Goal: Transaction & Acquisition: Book appointment/travel/reservation

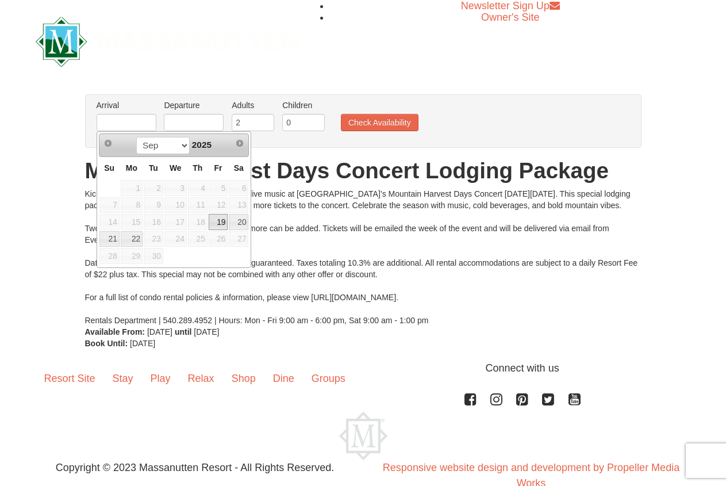
click at [217, 220] on link "19" at bounding box center [219, 222] width 20 height 16
type input "[DATE]"
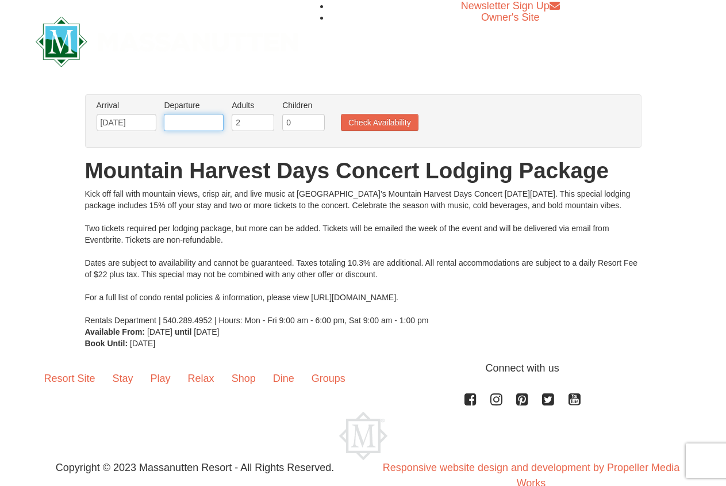
click at [197, 118] on input "text" at bounding box center [194, 122] width 60 height 17
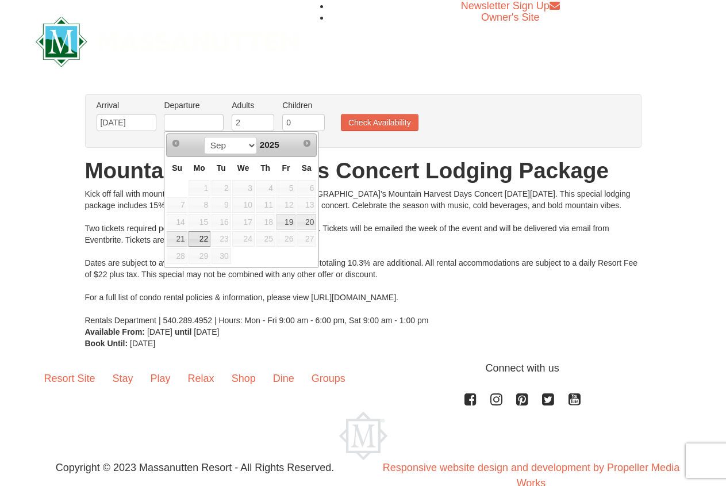
click at [197, 238] on link "22" at bounding box center [199, 239] width 22 height 16
type input "[DATE]"
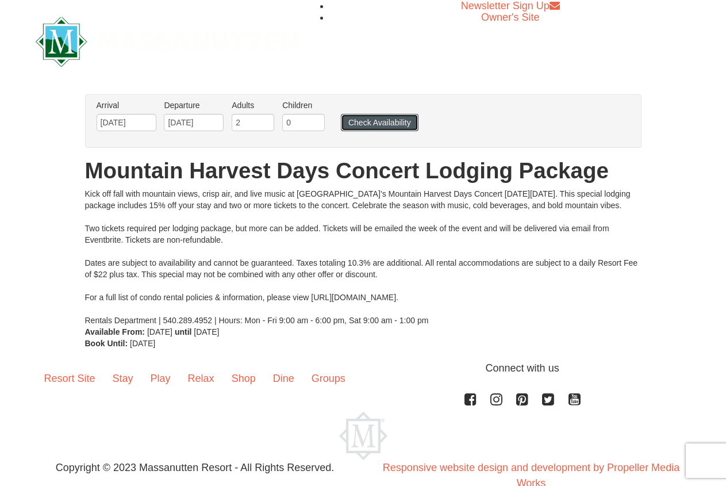
click at [383, 117] on button "Check Availability" at bounding box center [380, 122] width 78 height 17
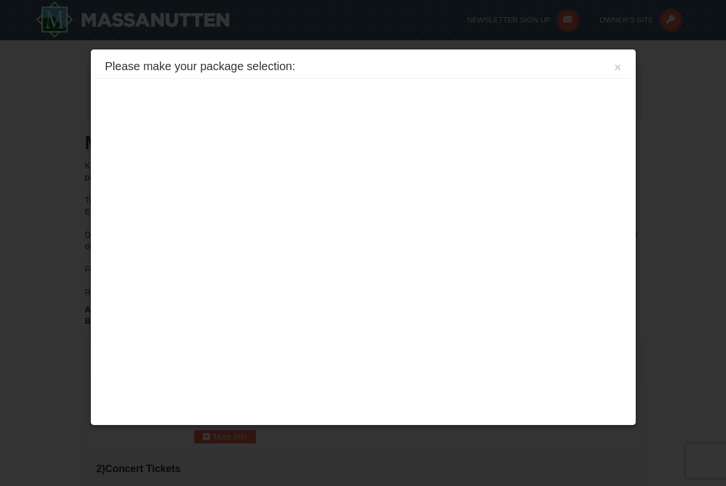
scroll to position [388, 0]
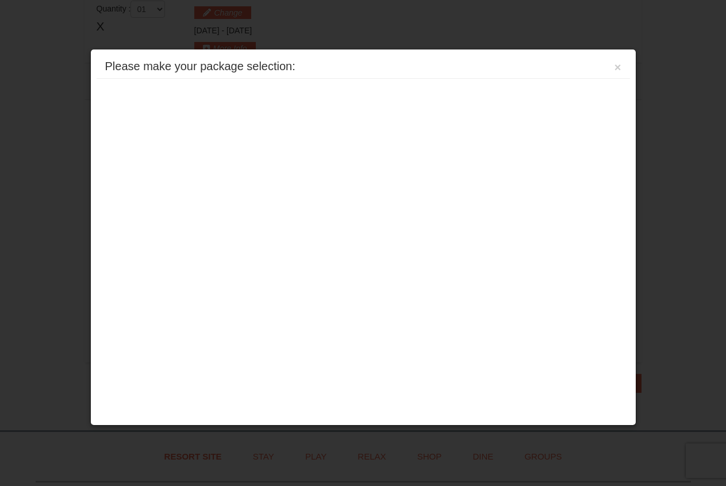
click at [399, 195] on div "Please make your package selection: × [GEOGRAPHIC_DATA] - [GEOGRAPHIC_DATA] Eag…" at bounding box center [363, 237] width 546 height 377
click at [617, 63] on button "×" at bounding box center [617, 66] width 7 height 11
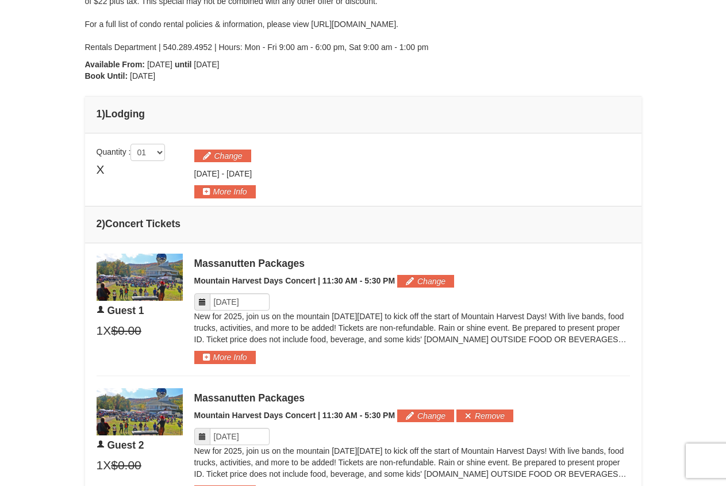
scroll to position [222, 0]
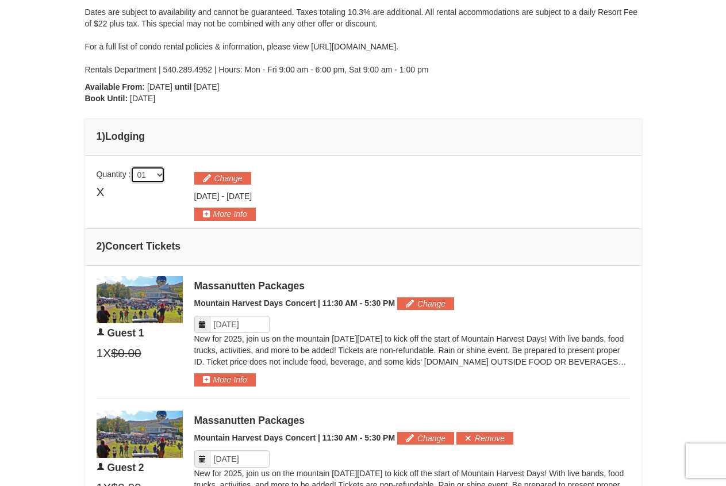
click at [130, 166] on select "01 02 03 04 05" at bounding box center [147, 174] width 34 height 17
click option "02" at bounding box center [0, 0] width 0 height 0
click at [130, 166] on select "01 02 03 04 05" at bounding box center [147, 174] width 34 height 17
select select "1"
click option "01" at bounding box center [0, 0] width 0 height 0
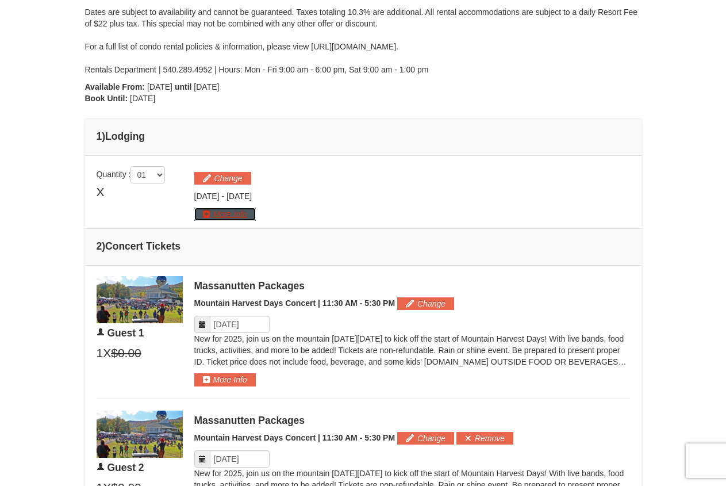
click at [235, 210] on button "More Info" at bounding box center [224, 213] width 61 height 13
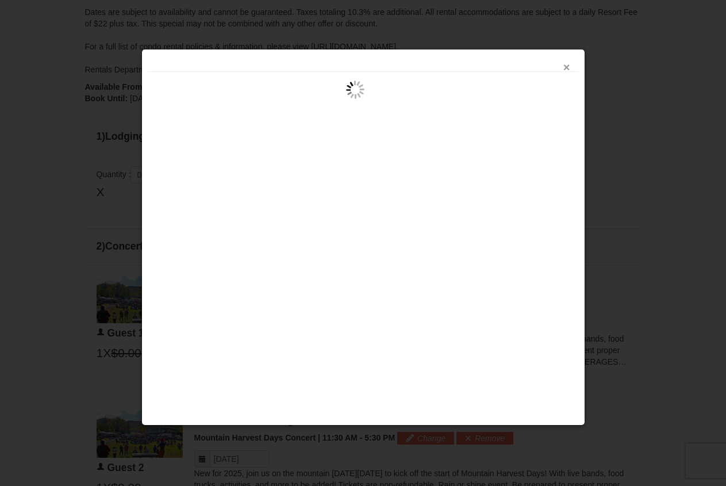
click at [566, 63] on button "×" at bounding box center [566, 66] width 7 height 11
